Goal: Task Accomplishment & Management: Manage account settings

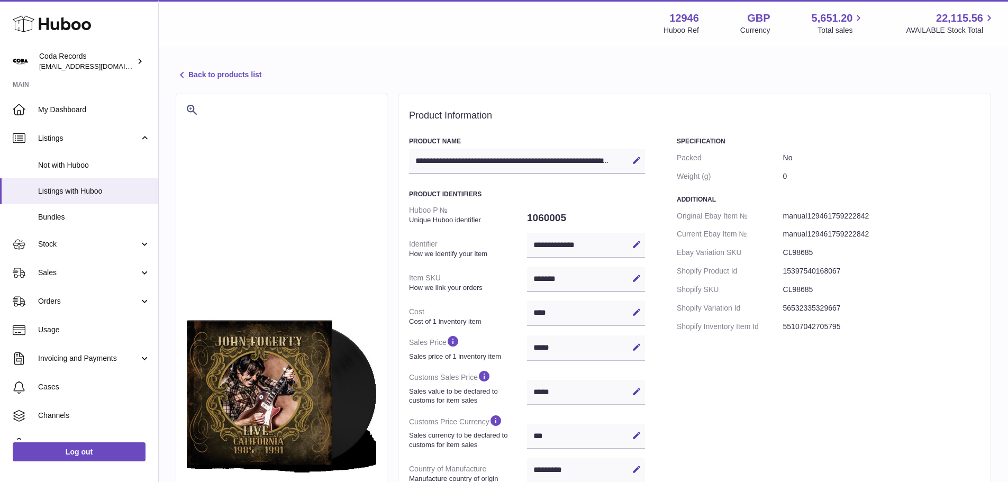
select select "***"
select select "****"
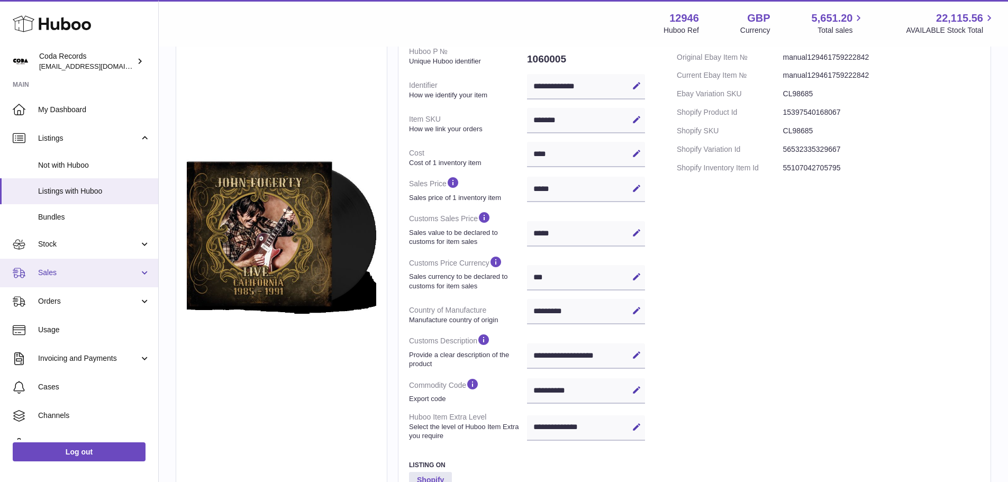
click at [74, 277] on span "Sales" at bounding box center [88, 273] width 101 height 10
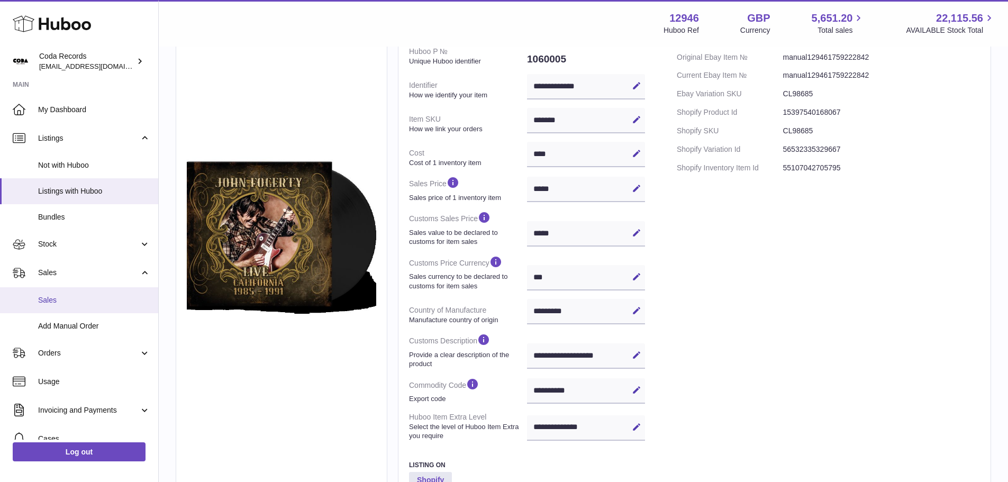
click at [65, 297] on span "Sales" at bounding box center [94, 300] width 112 height 10
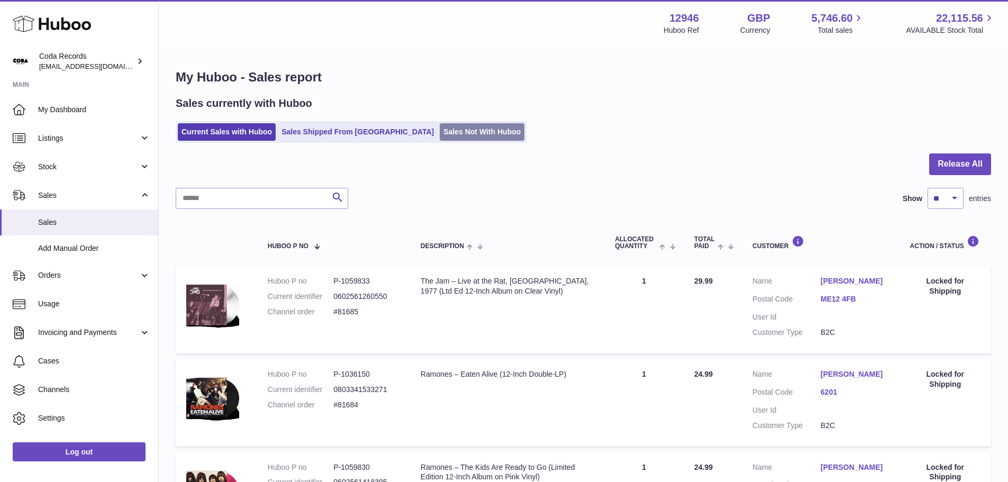
click at [440, 132] on link "Sales Not With Huboo" at bounding box center [482, 131] width 85 height 17
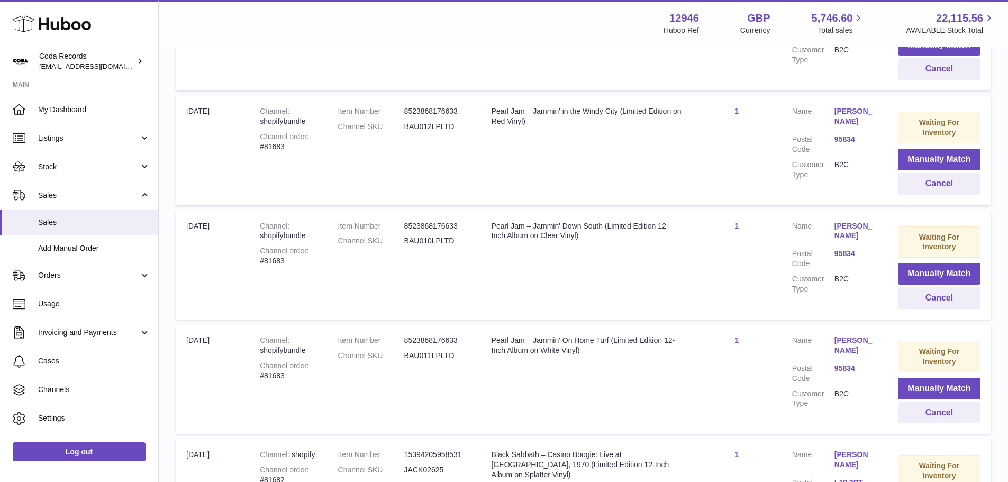
scroll to position [370, 0]
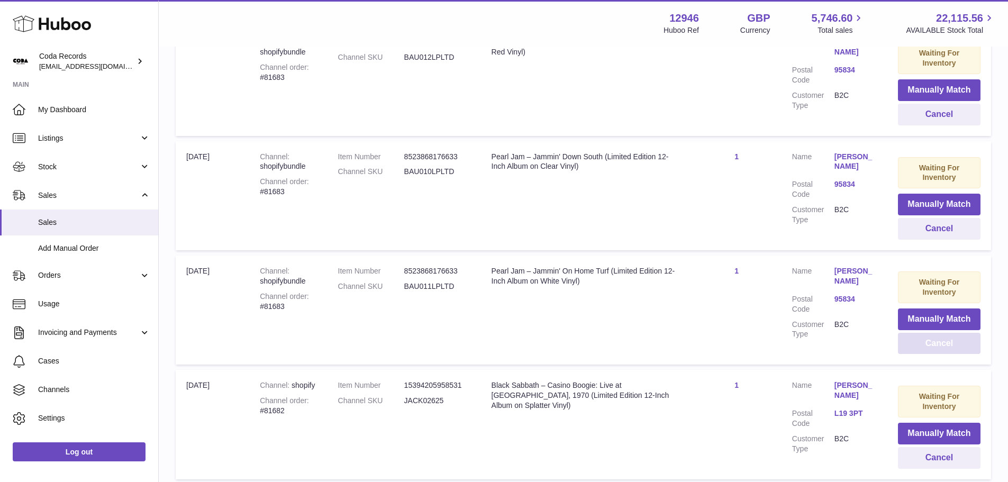
click at [928, 350] on button "Cancel" at bounding box center [939, 344] width 83 height 22
click at [933, 232] on button "Cancel" at bounding box center [939, 229] width 83 height 22
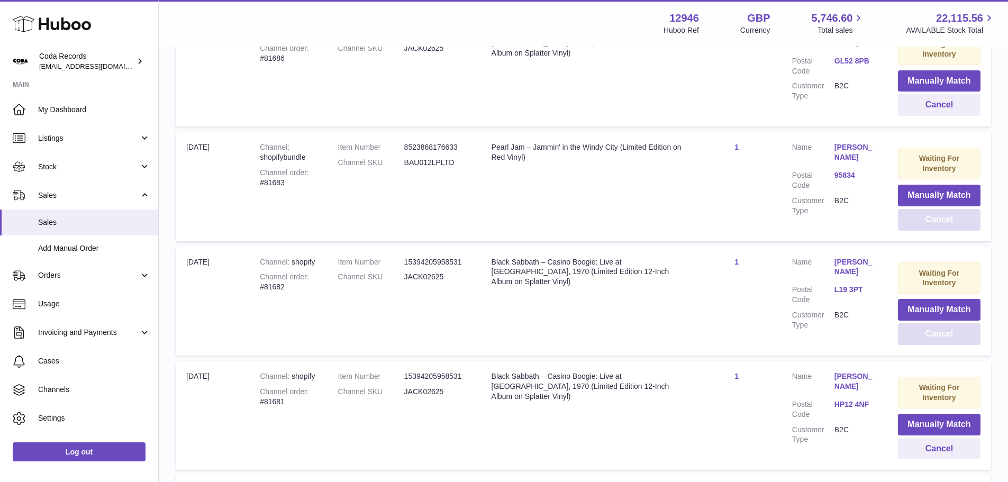
scroll to position [265, 0]
click at [929, 227] on button "Cancel" at bounding box center [939, 221] width 83 height 22
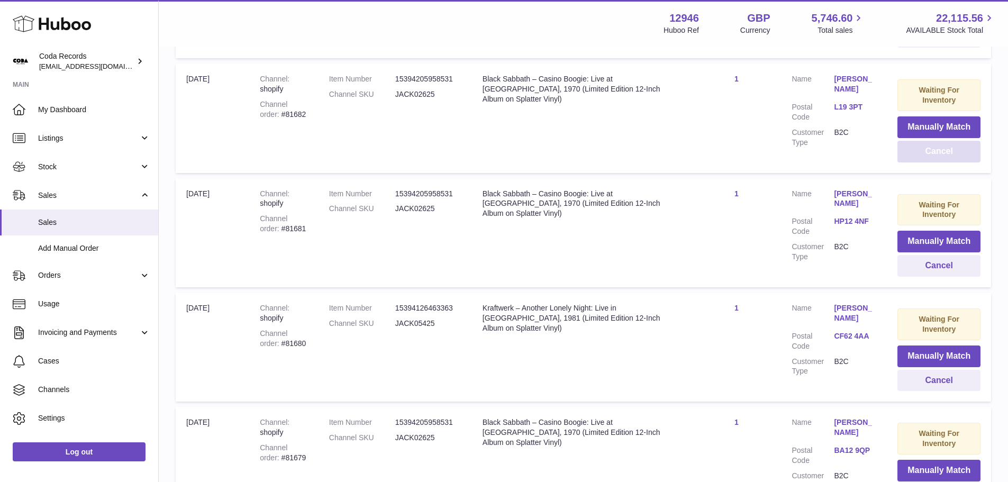
scroll to position [315, 0]
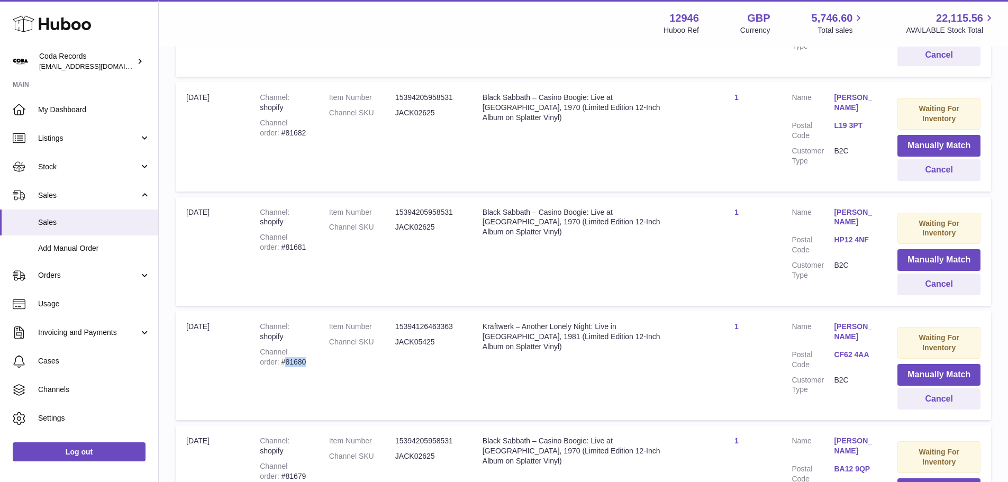
drag, startPoint x: 288, startPoint y: 365, endPoint x: 266, endPoint y: 366, distance: 22.3
click at [266, 366] on div "Channel order #81680" at bounding box center [284, 357] width 48 height 20
copy div "81680"
click at [919, 397] on button "Cancel" at bounding box center [939, 399] width 83 height 22
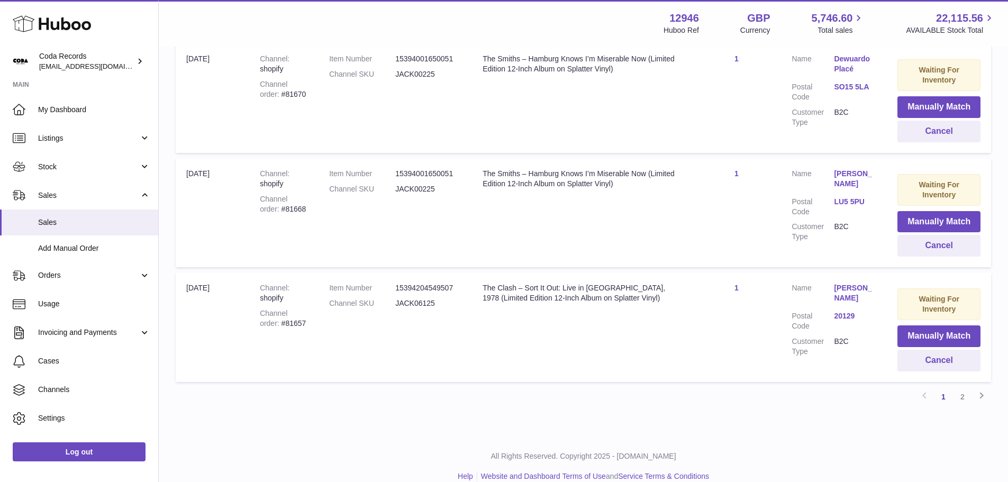
scroll to position [1056, 0]
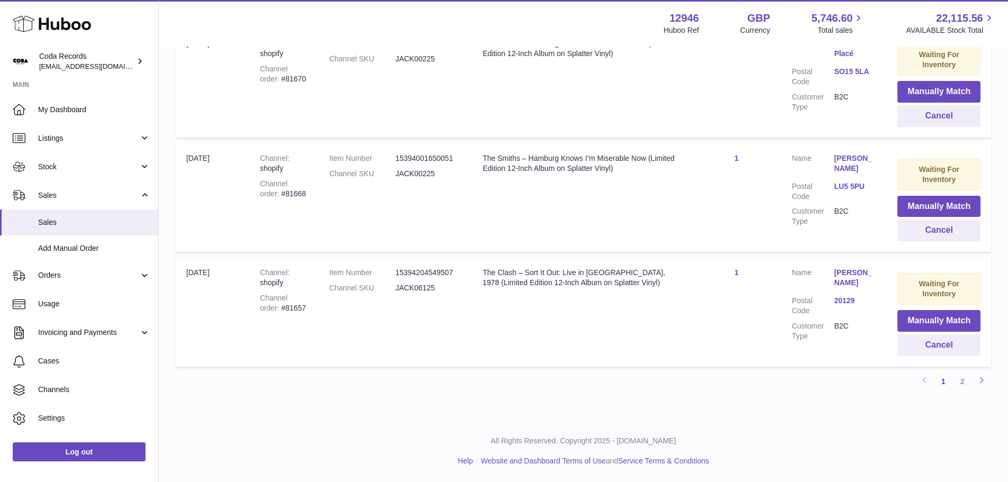
click at [275, 306] on div "Channel order #81657" at bounding box center [284, 303] width 48 height 20
copy div "81657"
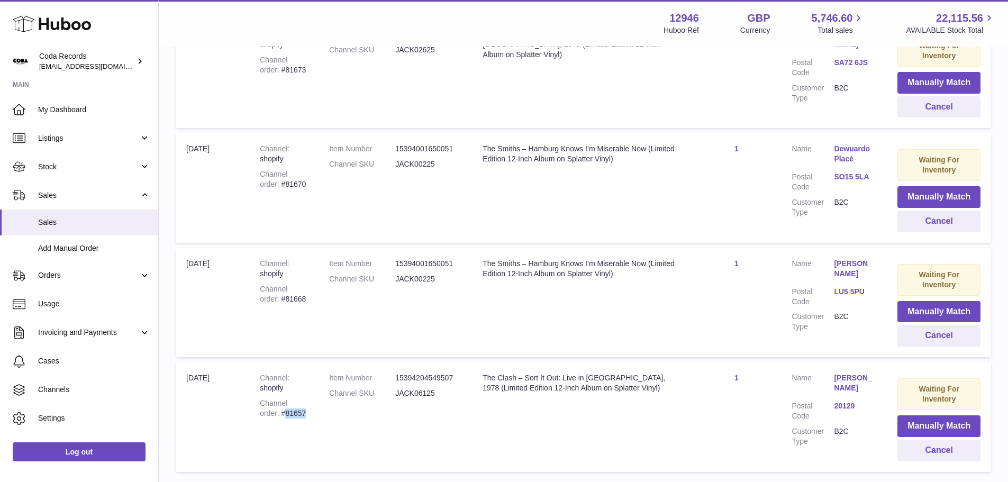
scroll to position [950, 0]
click at [66, 196] on span "Sales" at bounding box center [88, 196] width 101 height 10
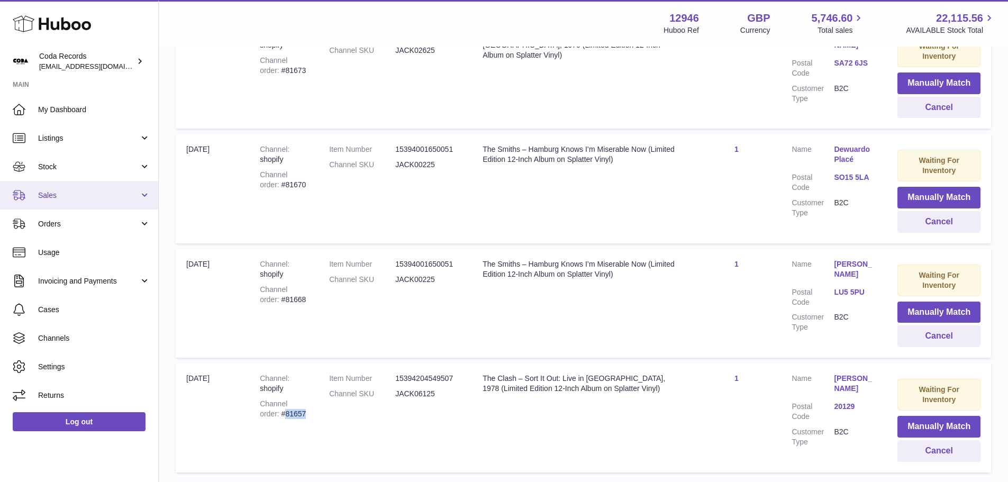
click at [66, 197] on span "Sales" at bounding box center [88, 196] width 101 height 10
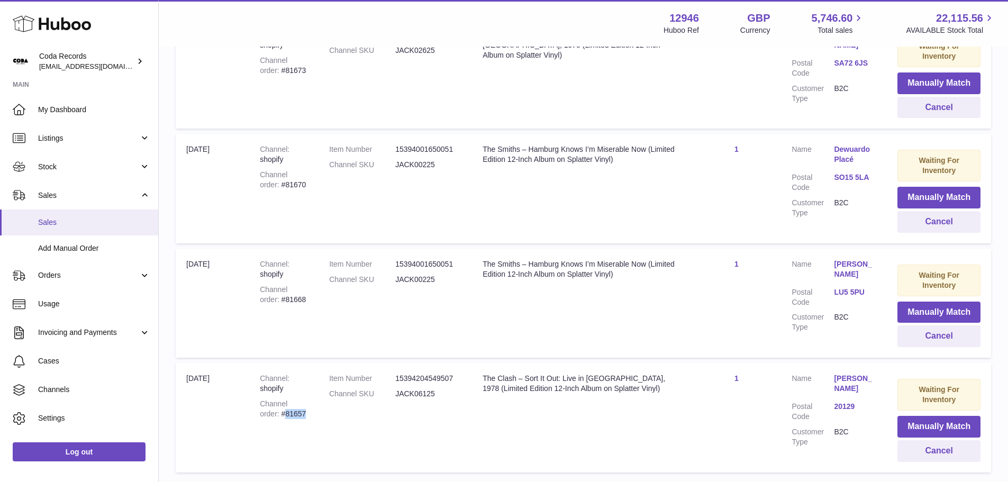
click at [66, 215] on link "Sales" at bounding box center [79, 223] width 158 height 26
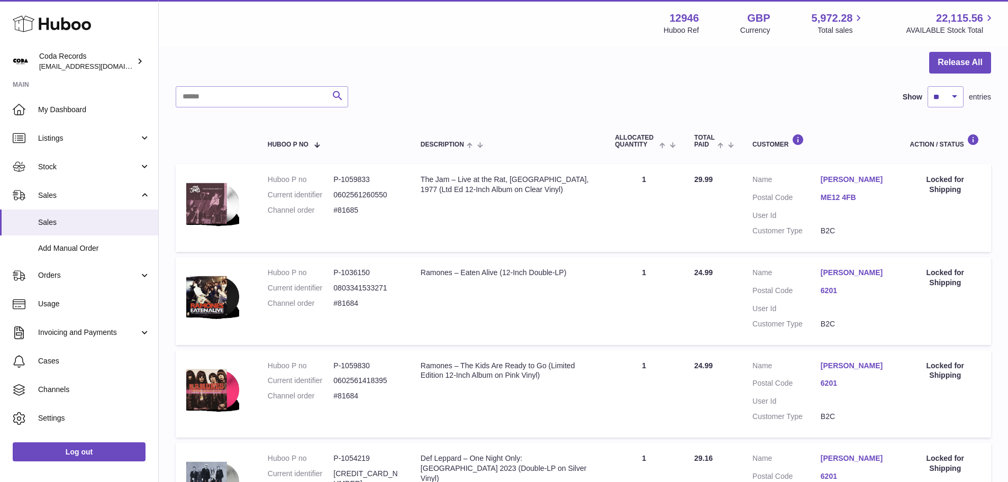
scroll to position [106, 0]
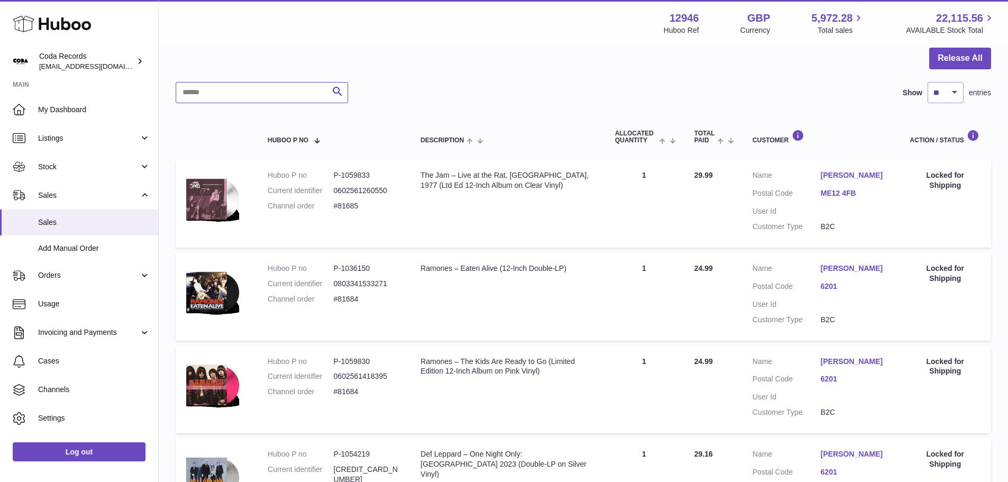
click at [277, 92] on input "text" at bounding box center [262, 92] width 173 height 21
paste input "*****"
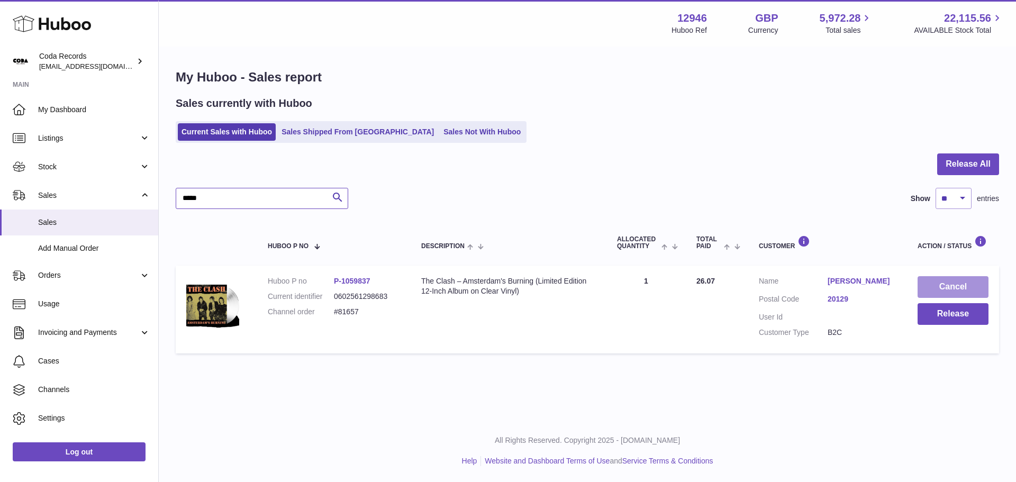
type input "*****"
click at [935, 286] on button "Cancel" at bounding box center [953, 287] width 71 height 22
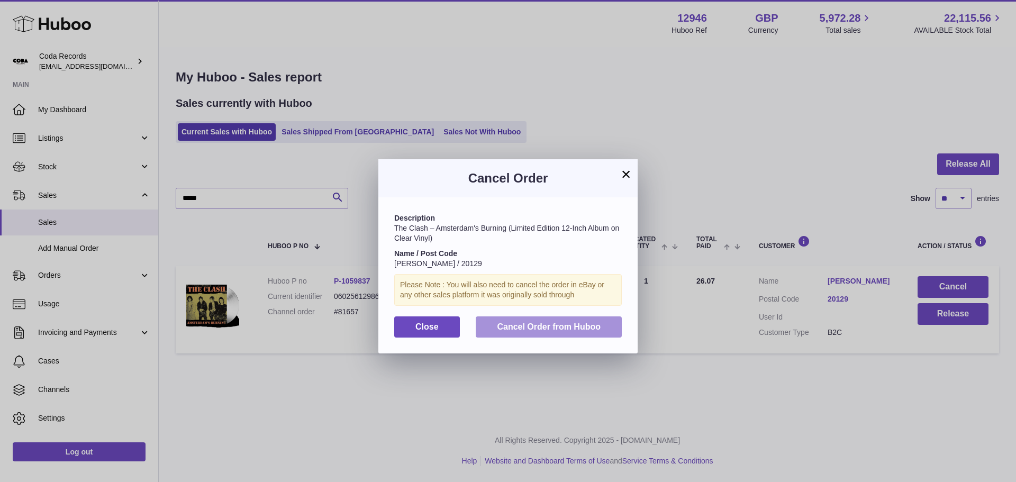
click at [540, 330] on span "Cancel Order from Huboo" at bounding box center [549, 326] width 104 height 9
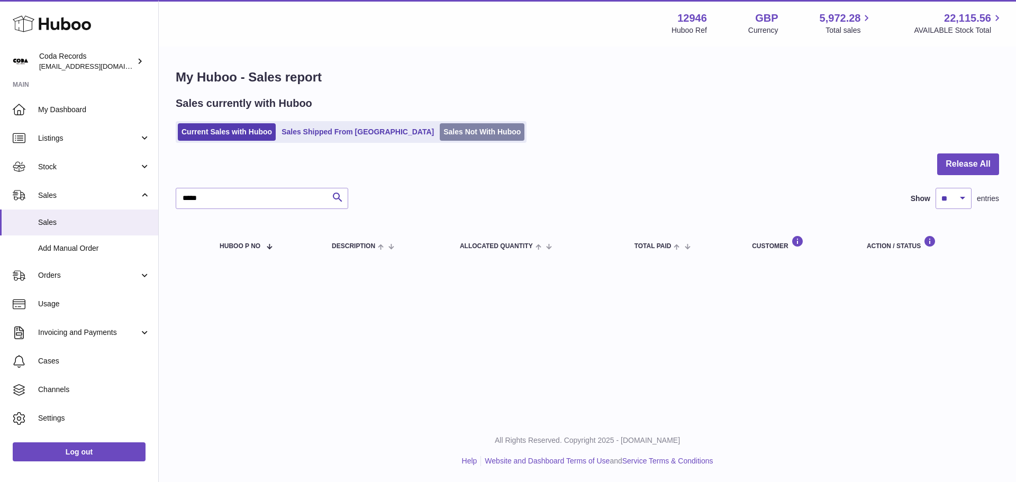
click at [440, 130] on link "Sales Not With Huboo" at bounding box center [482, 131] width 85 height 17
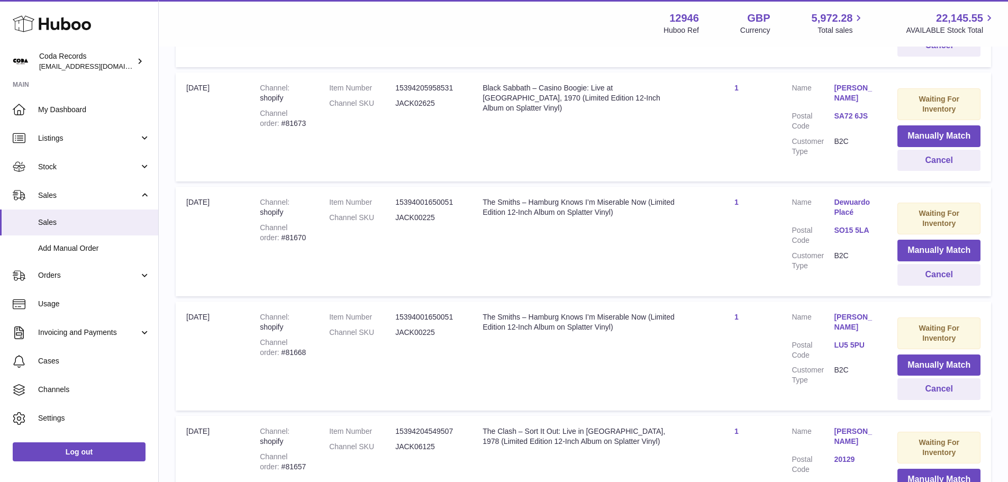
scroll to position [1056, 0]
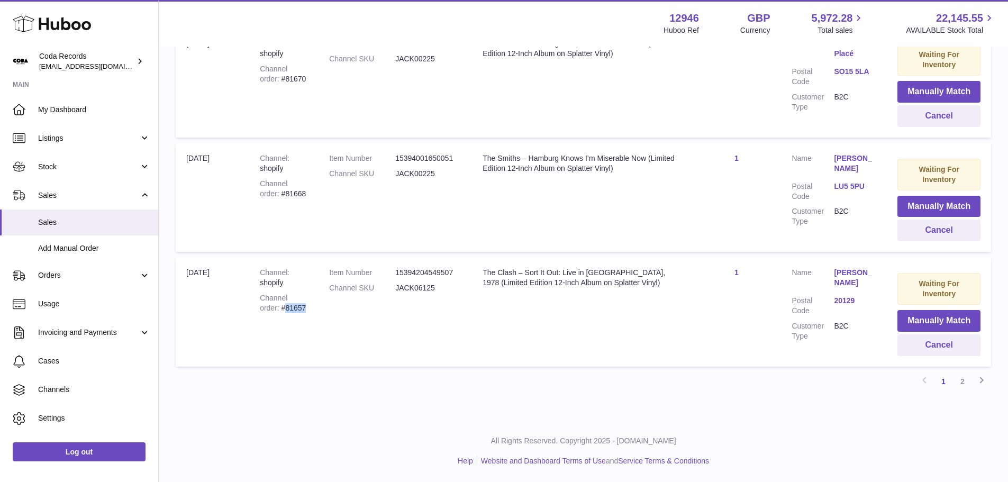
drag, startPoint x: 289, startPoint y: 307, endPoint x: 264, endPoint y: 306, distance: 25.4
click at [264, 306] on div "Channel order #81657" at bounding box center [284, 303] width 48 height 20
copy div "81657"
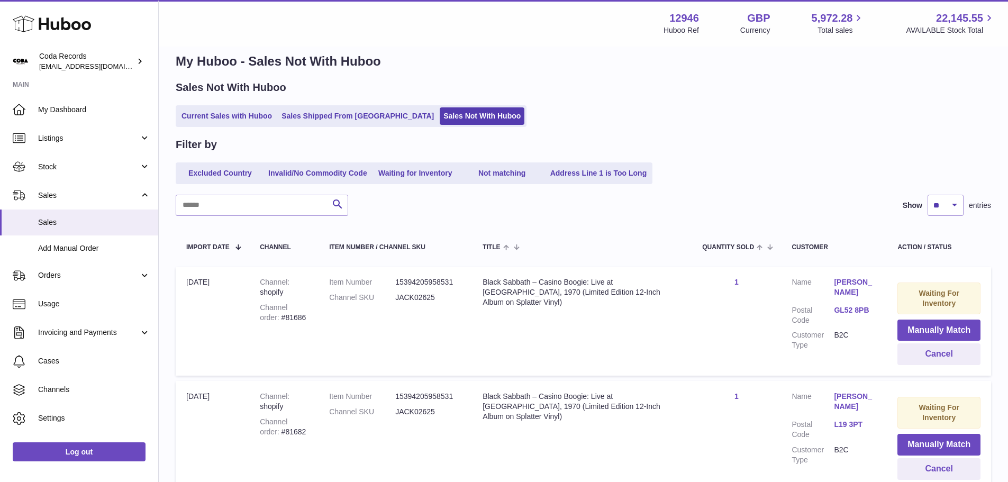
scroll to position [0, 0]
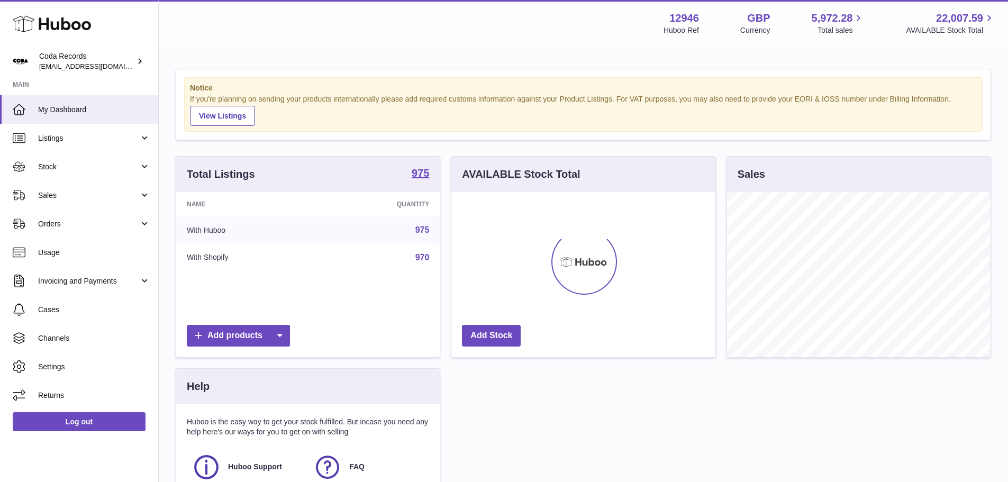
scroll to position [165, 264]
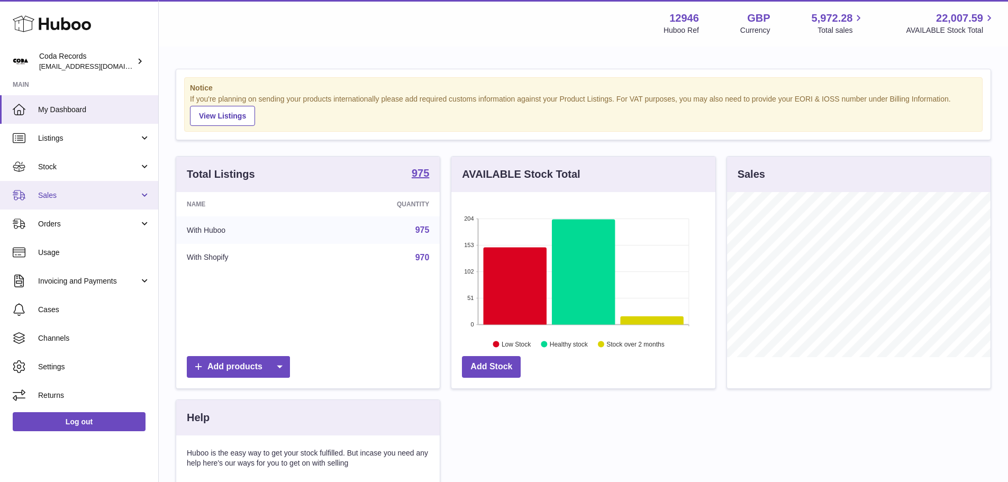
click at [71, 201] on link "Sales" at bounding box center [79, 195] width 158 height 29
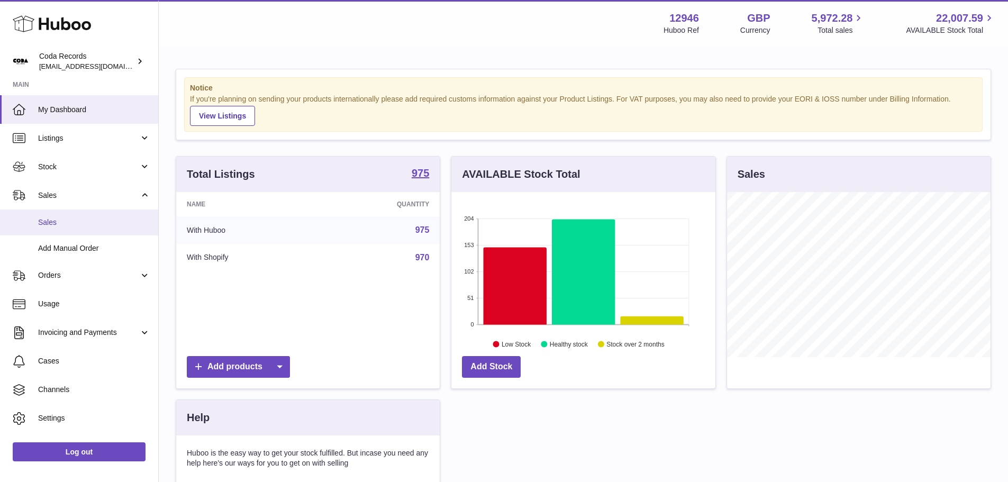
click at [68, 227] on span "Sales" at bounding box center [94, 223] width 112 height 10
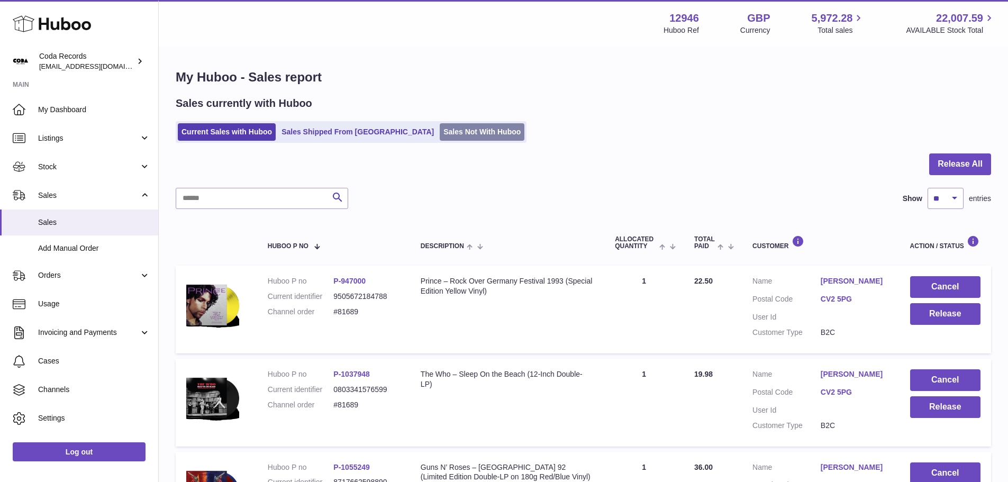
click at [440, 139] on link "Sales Not With Huboo" at bounding box center [482, 131] width 85 height 17
